Goal: Information Seeking & Learning: Learn about a topic

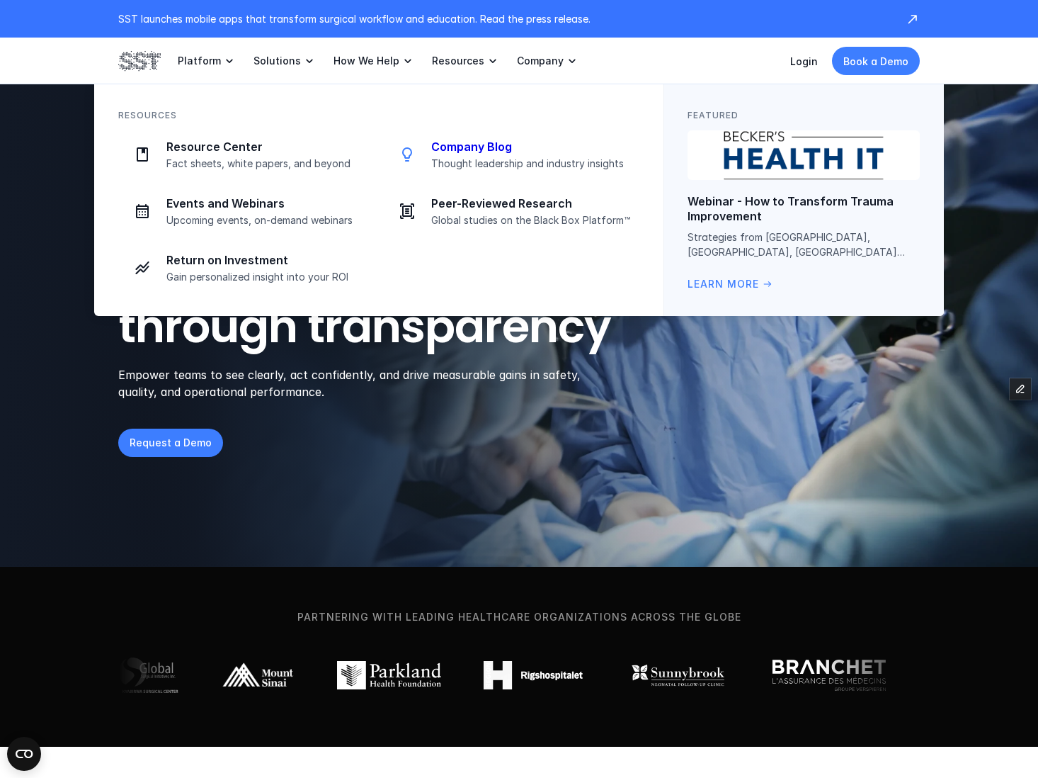
click at [468, 144] on p "Company Blog" at bounding box center [531, 147] width 200 height 15
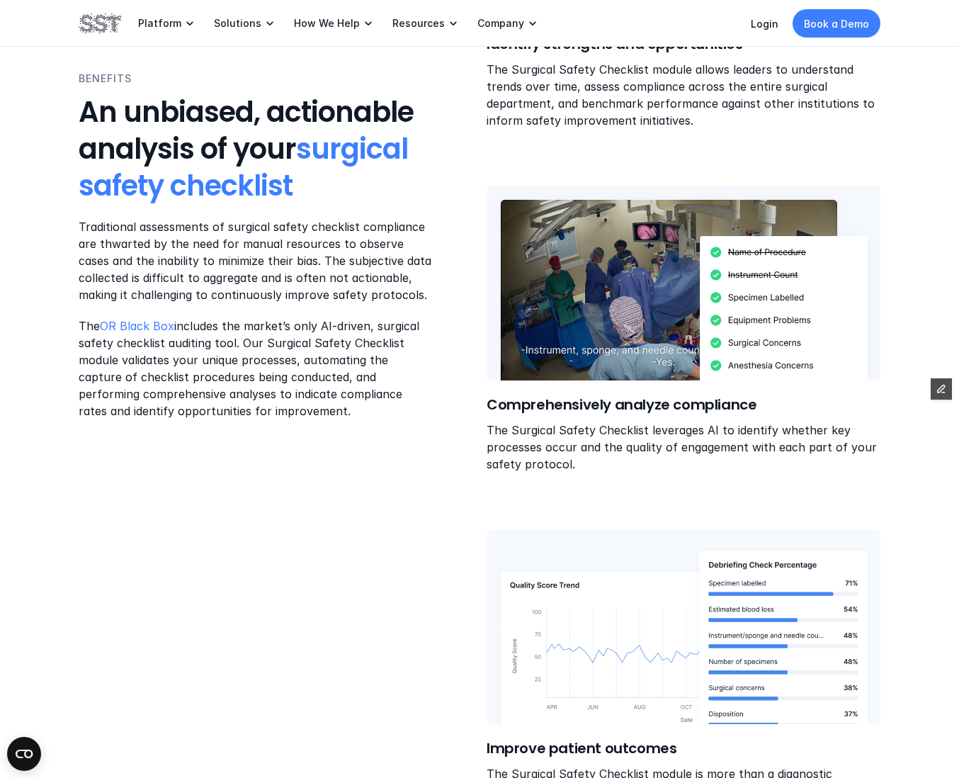
scroll to position [2302, 0]
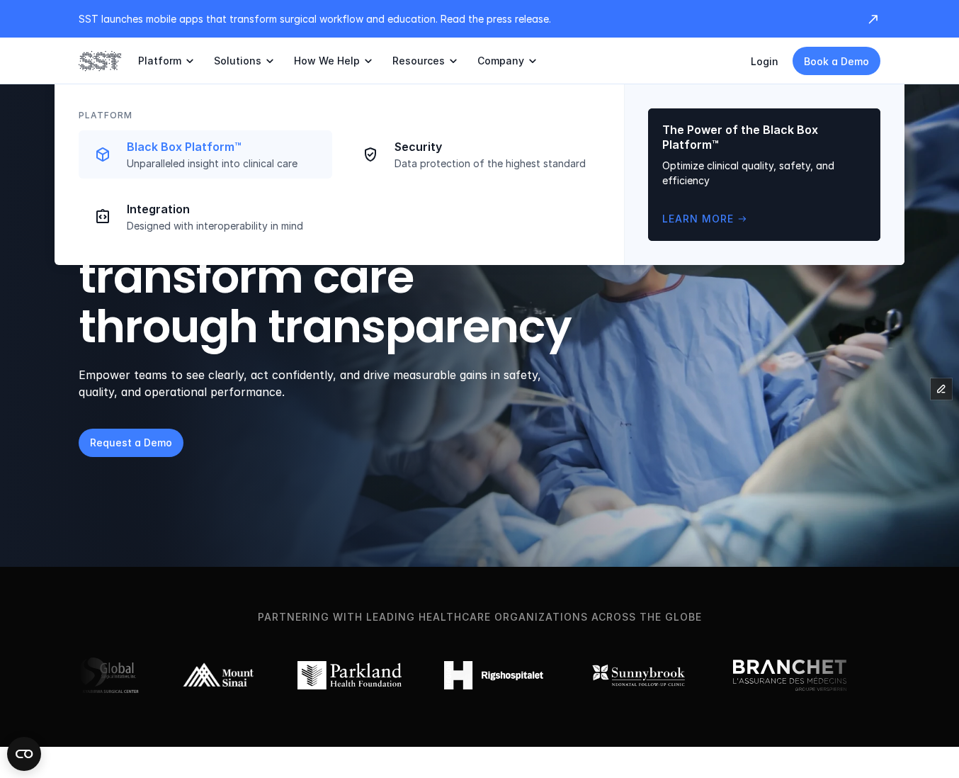
click at [145, 157] on p "Unparalleled insight into clinical care" at bounding box center [225, 163] width 197 height 13
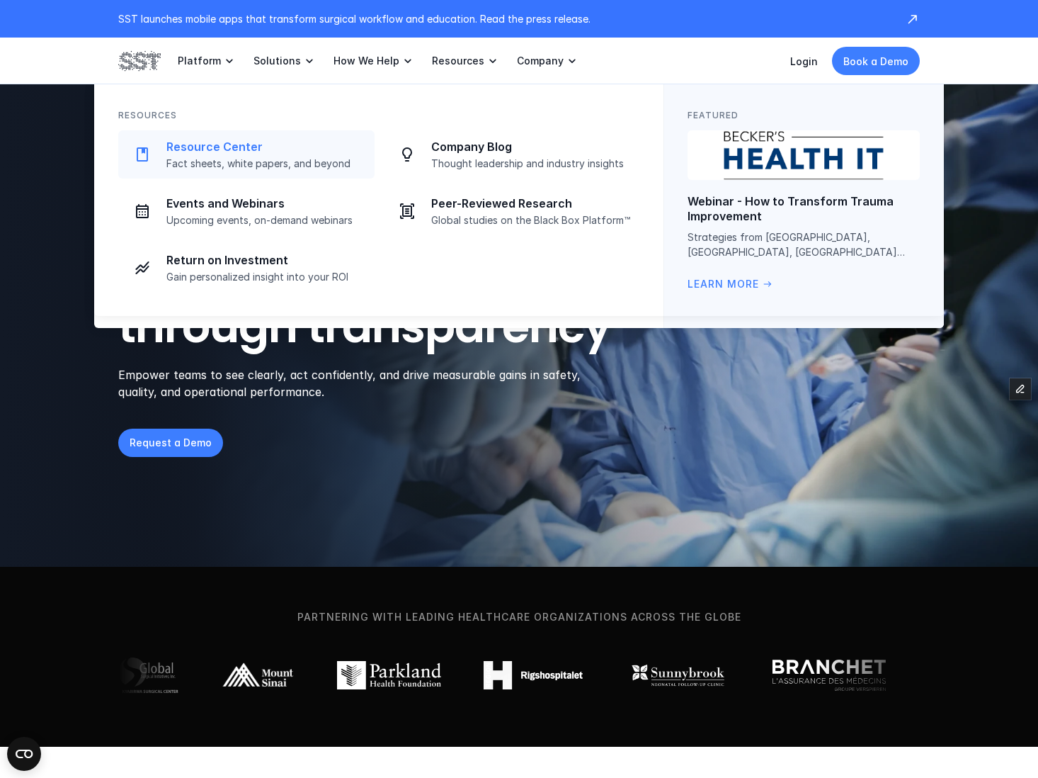
click at [247, 159] on p "Fact sheets, white papers, and beyond" at bounding box center [266, 163] width 200 height 13
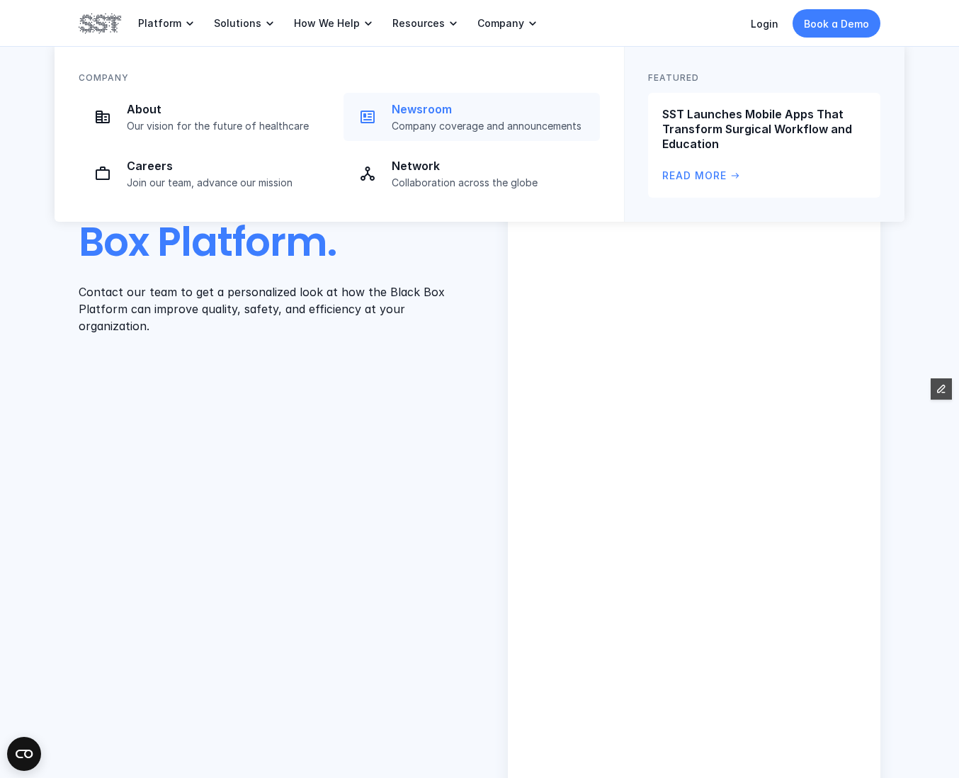
click at [396, 113] on p "Newsroom" at bounding box center [492, 109] width 200 height 15
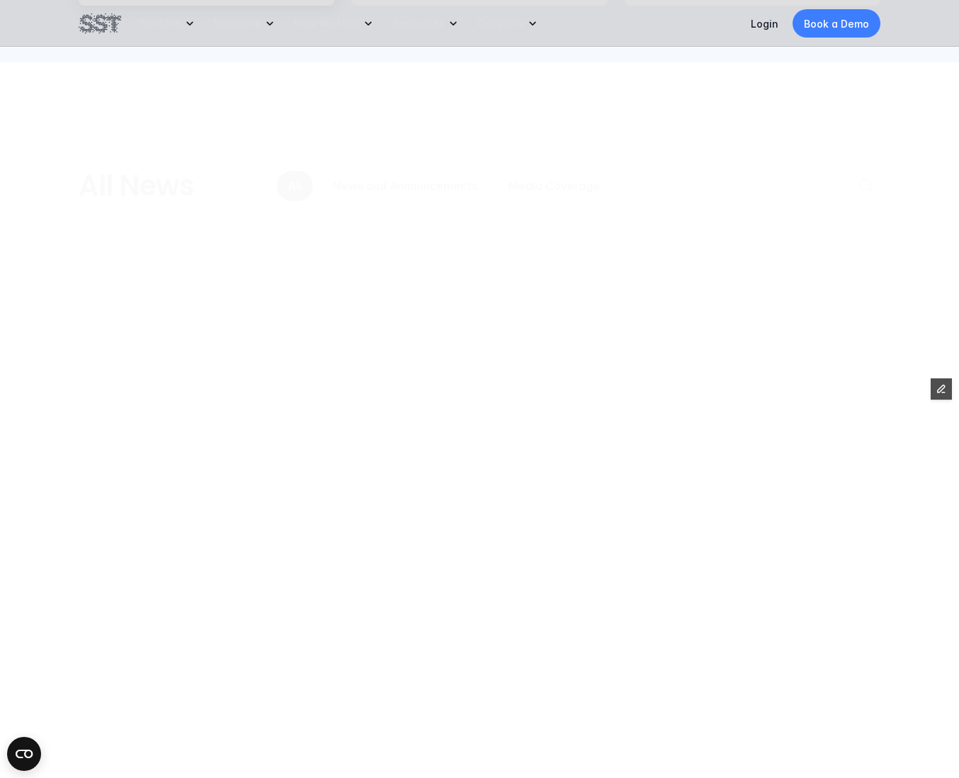
scroll to position [969, 0]
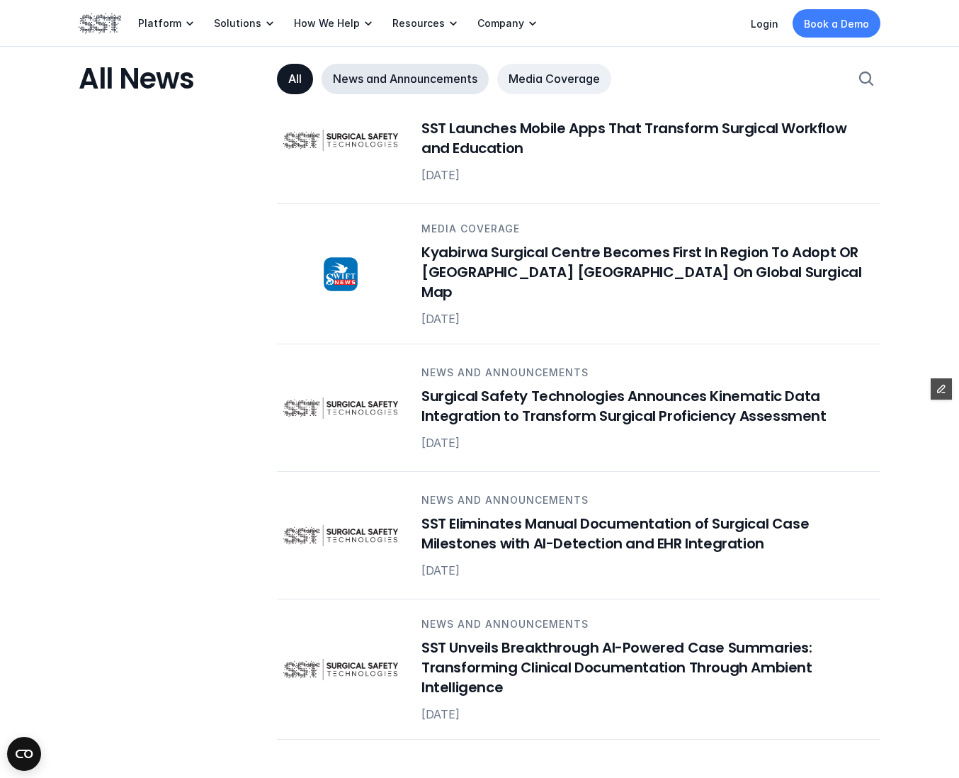
click at [542, 79] on p "Media Coverage" at bounding box center [554, 79] width 91 height 15
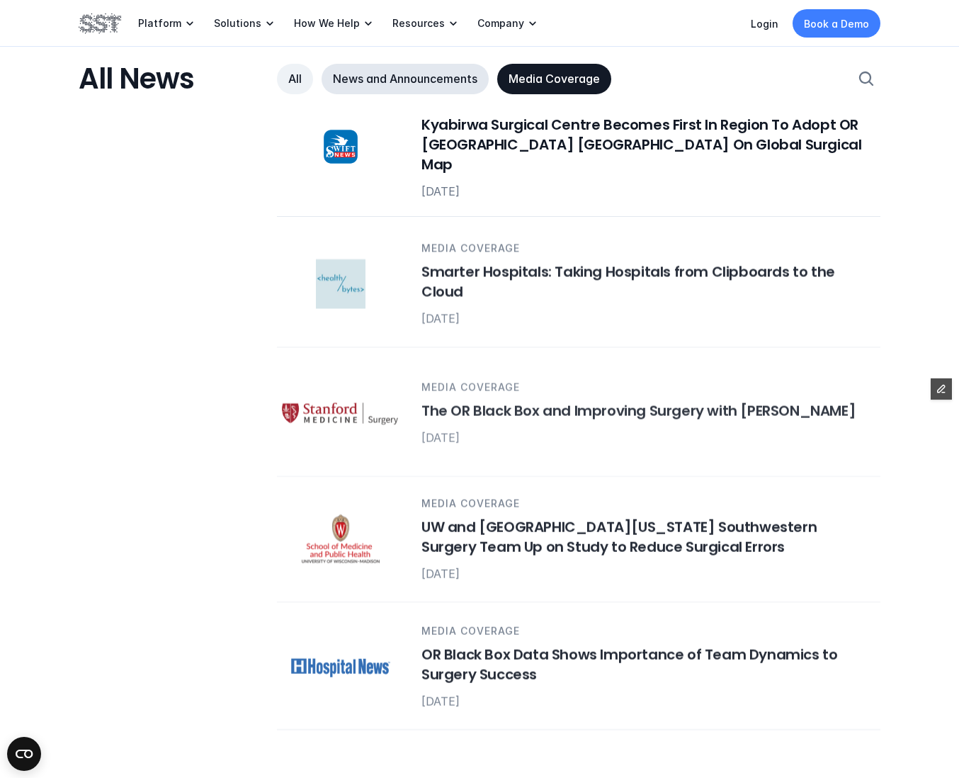
click at [395, 73] on p "News and Announcements" at bounding box center [405, 79] width 145 height 15
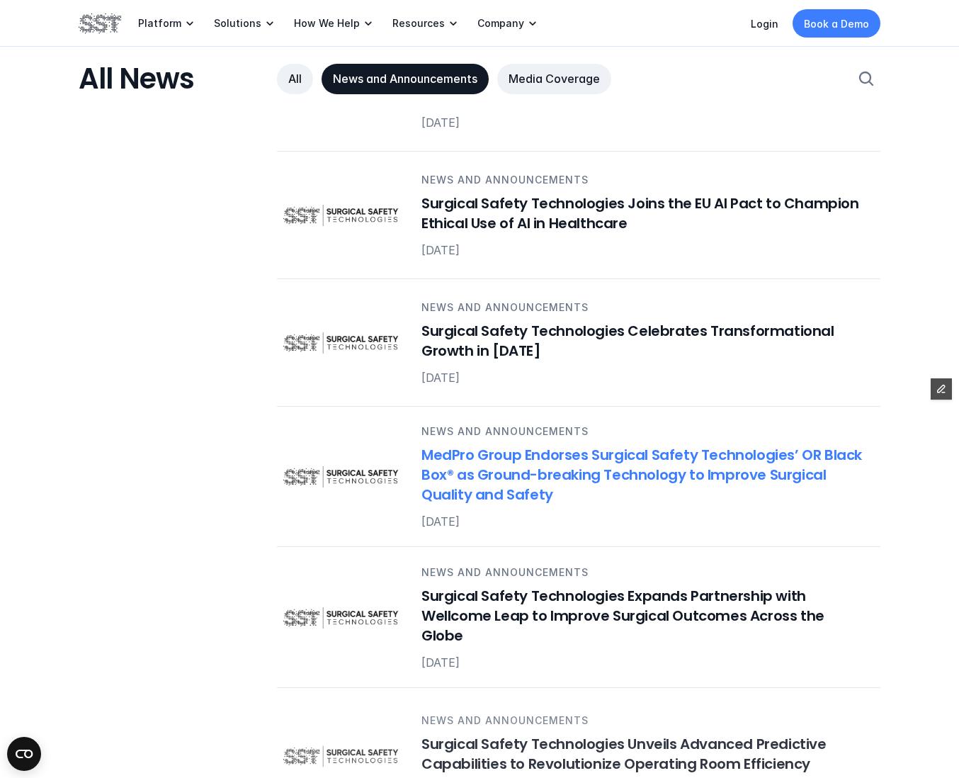
scroll to position [1420, 0]
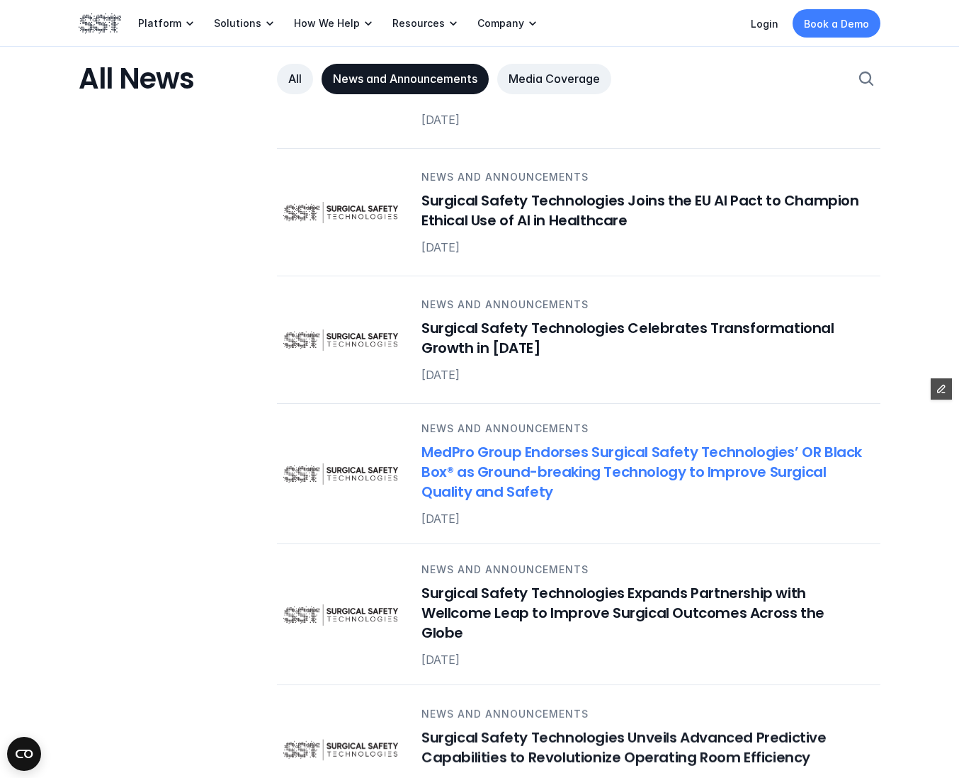
click at [482, 471] on h6 "MedPro Group Endorses Surgical Safety Technologies’ OR Black Box® as Ground-bre…" at bounding box center [642, 473] width 442 height 60
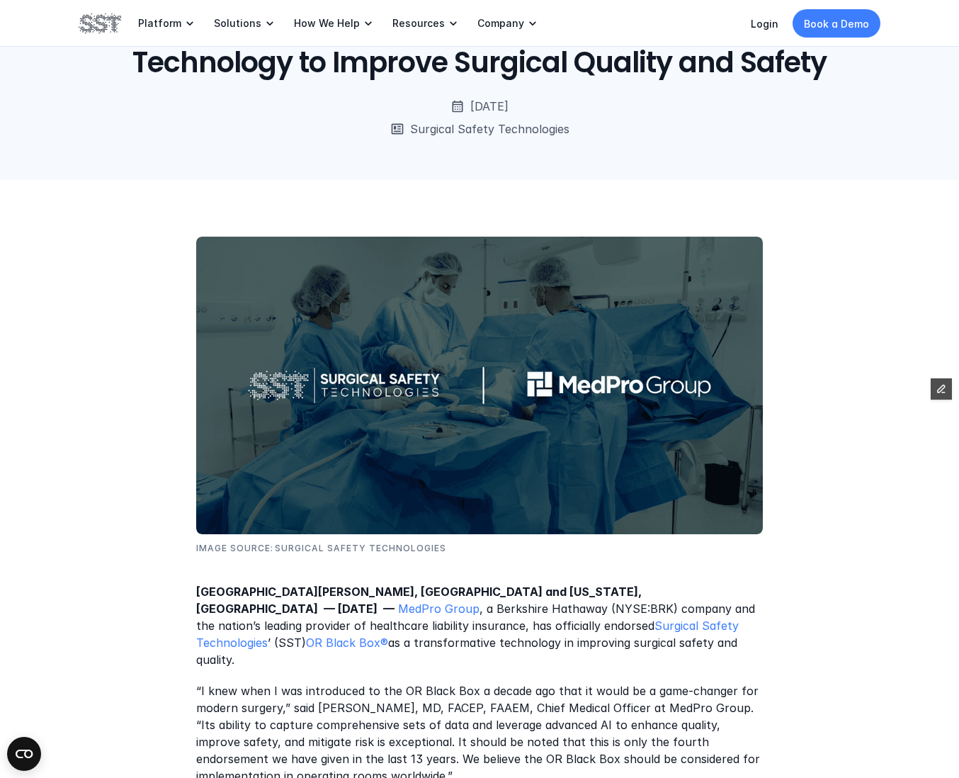
scroll to position [145, 0]
